Goal: Navigation & Orientation: Find specific page/section

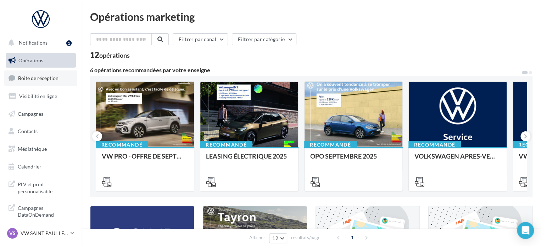
click at [43, 76] on span "Boîte de réception" at bounding box center [38, 78] width 40 height 6
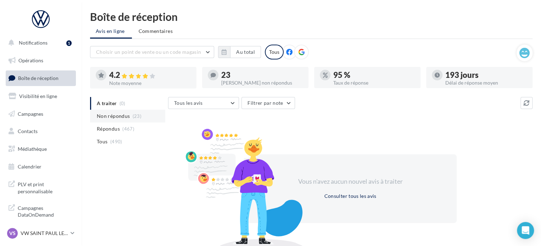
click at [133, 117] on span "(23)" at bounding box center [137, 116] width 9 height 6
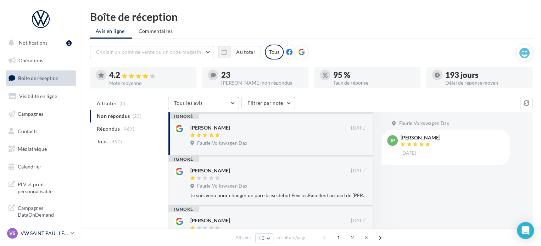
click at [71, 232] on icon at bounding box center [73, 233] width 4 height 6
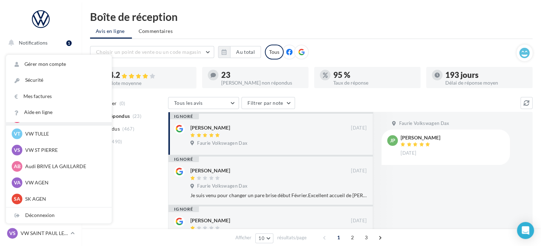
scroll to position [65, 0]
click at [42, 198] on p "SK AGEN" at bounding box center [64, 199] width 78 height 7
